Goal: Transaction & Acquisition: Purchase product/service

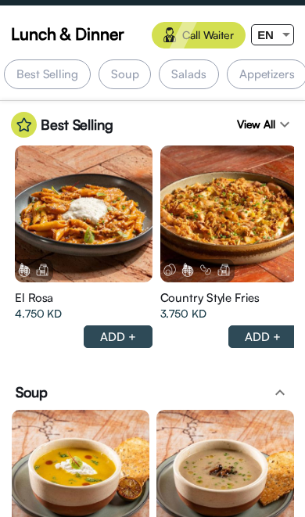
click at [285, 39] on div at bounding box center [286, 35] width 14 height 20
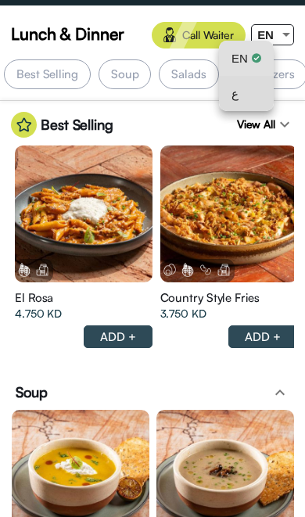
click at [250, 94] on div "ع" at bounding box center [247, 93] width 30 height 35
